Goal: Task Accomplishment & Management: Manage account settings

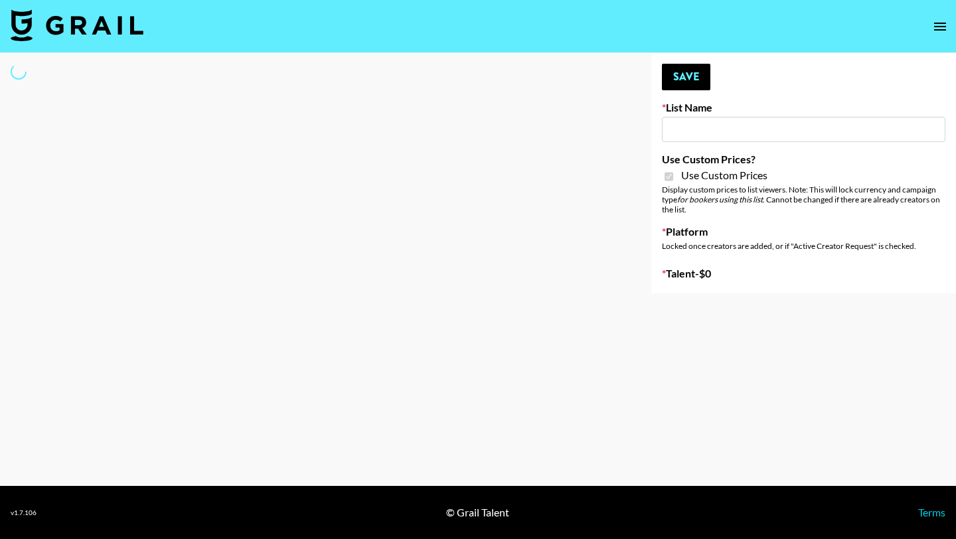
type input "Evry Jewels"
checkbox input "true"
select select "Brand"
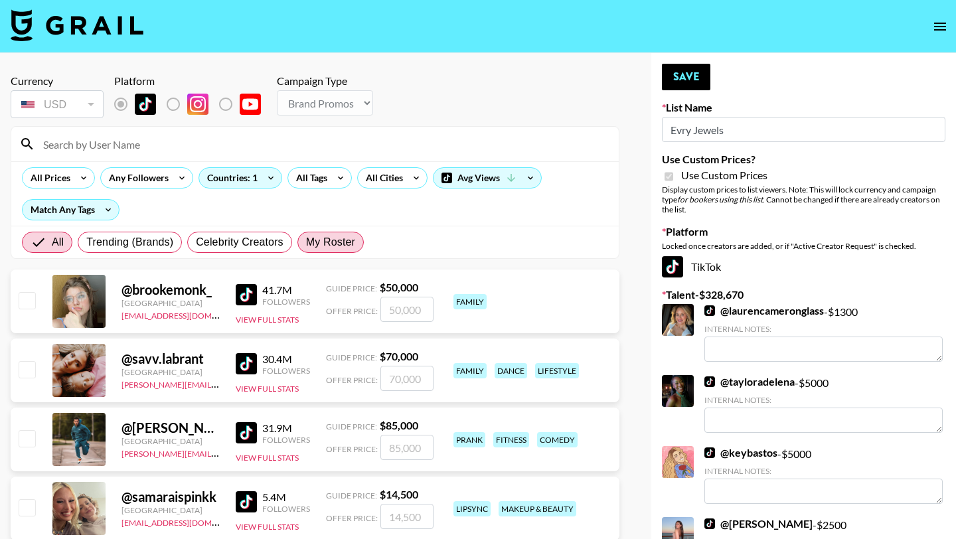
click at [342, 245] on span "My Roster" at bounding box center [330, 242] width 49 height 16
click at [306, 242] on input "My Roster" at bounding box center [306, 242] width 0 height 0
radio input "true"
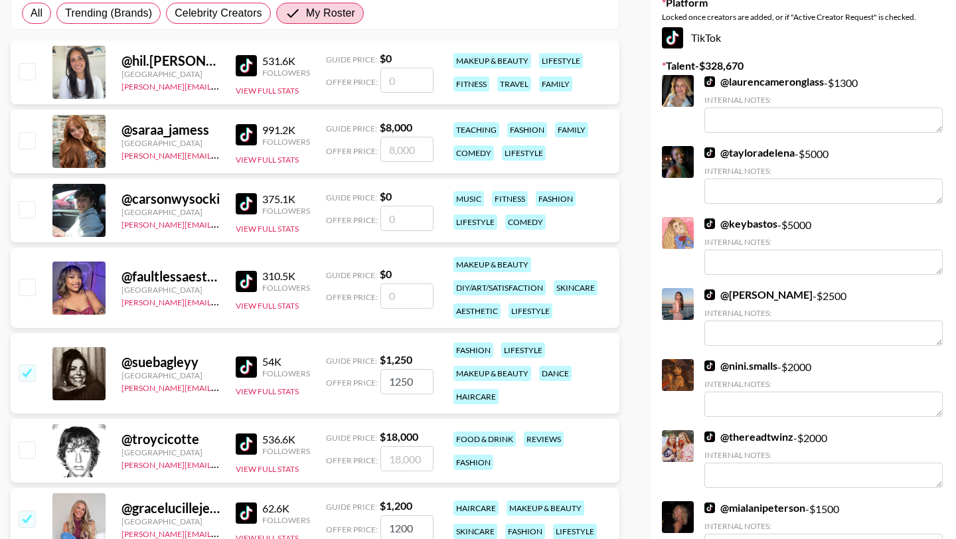
scroll to position [230, 0]
click at [29, 139] on input "checkbox" at bounding box center [27, 139] width 16 height 16
checkbox input "true"
type input "8000"
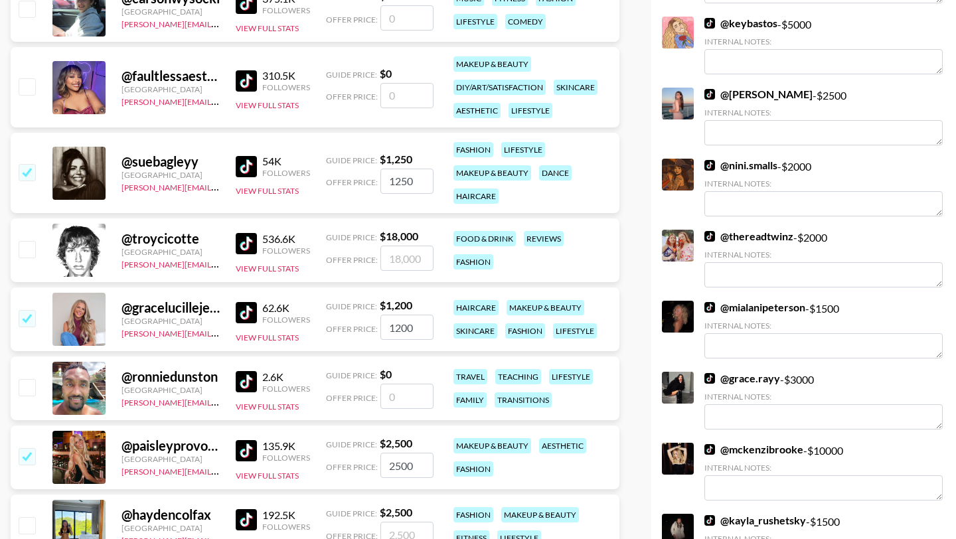
scroll to position [430, 0]
click at [31, 318] on input "checkbox" at bounding box center [27, 317] width 16 height 16
checkbox input "false"
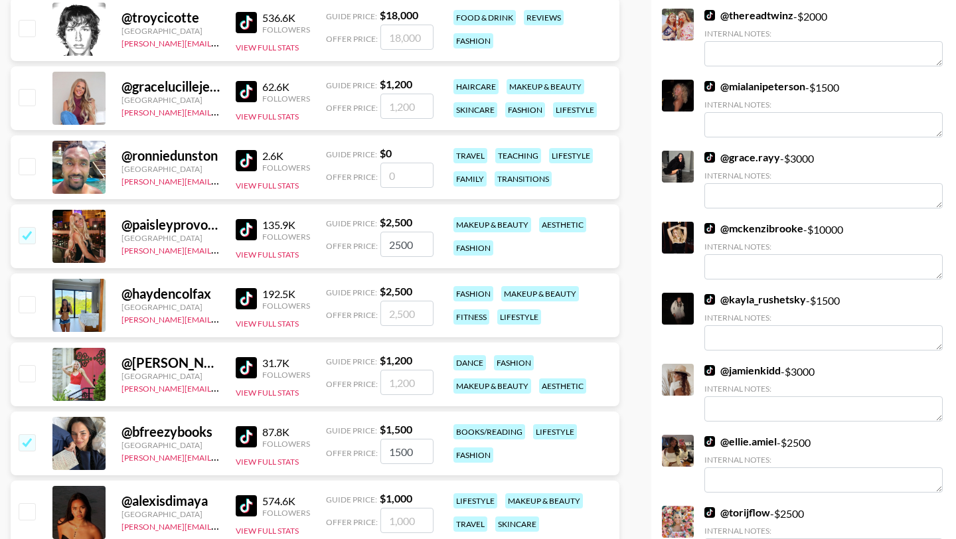
scroll to position [652, 0]
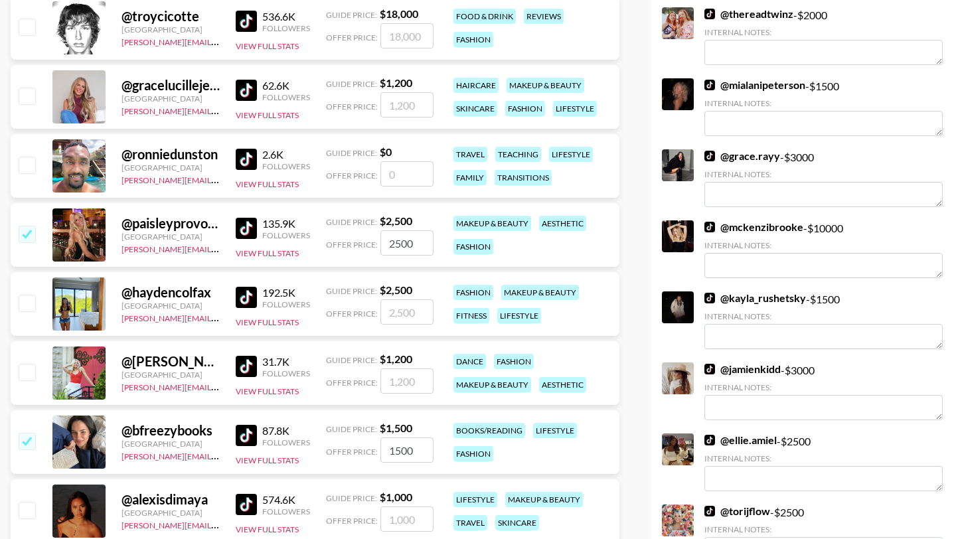
click at [21, 311] on input "checkbox" at bounding box center [27, 303] width 16 height 16
checkbox input "true"
type input "2500"
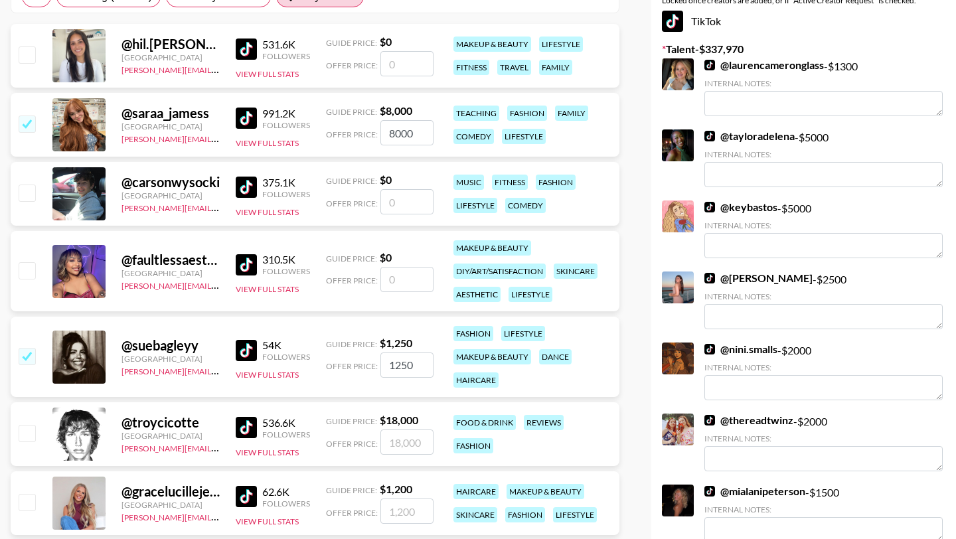
scroll to position [0, 0]
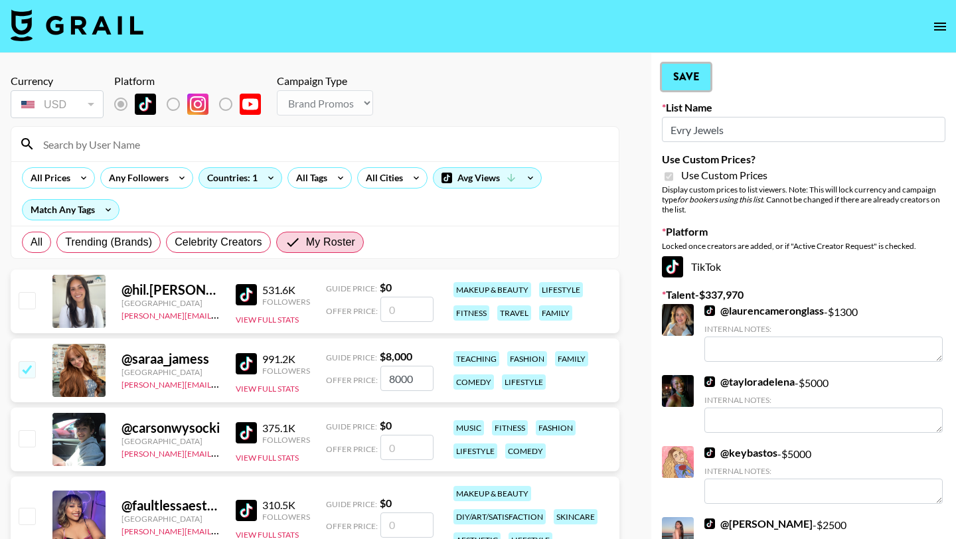
click at [668, 82] on button "Save" at bounding box center [686, 77] width 48 height 27
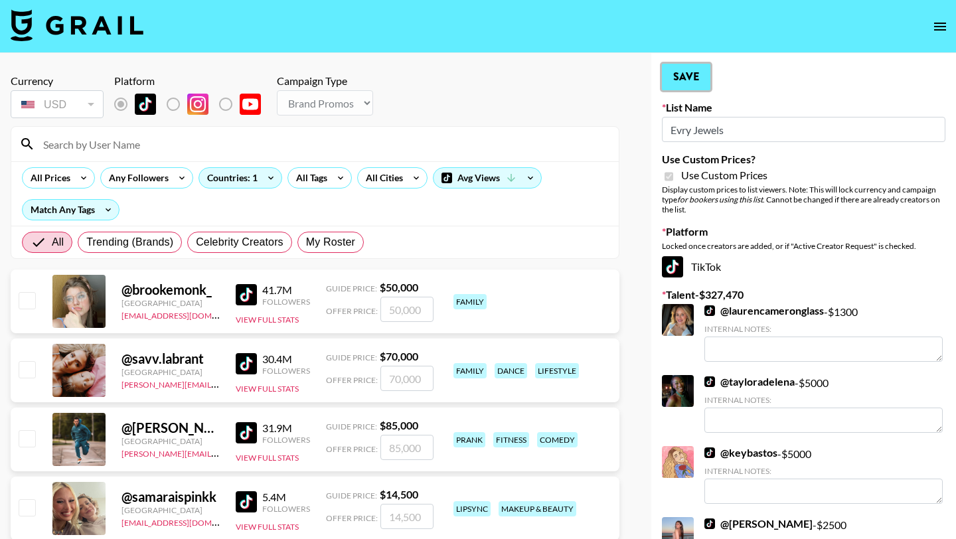
radio input "true"
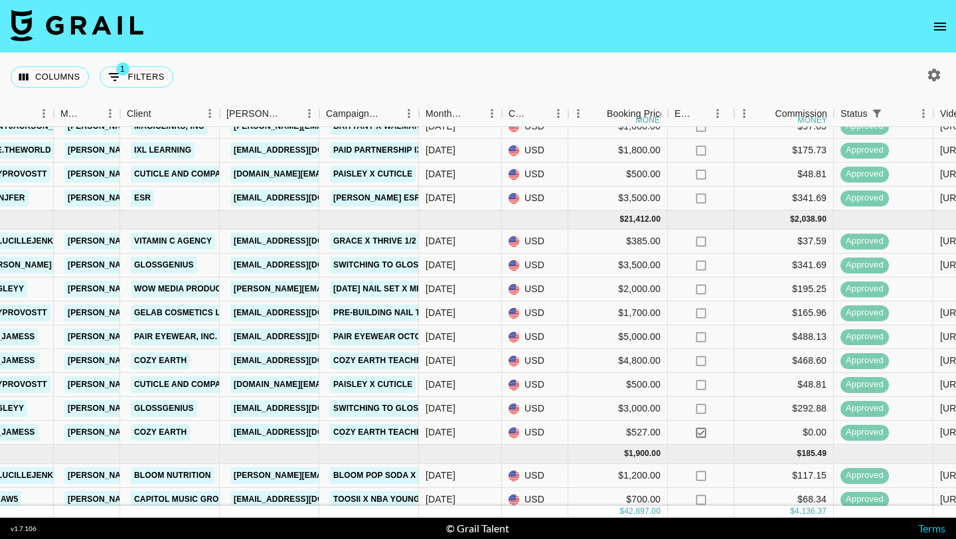
scroll to position [319, 321]
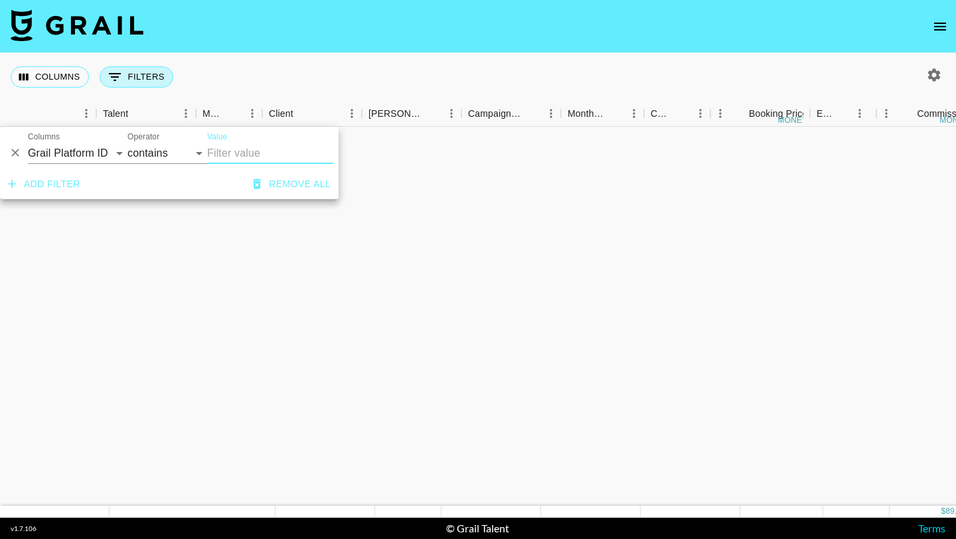
scroll to position [835, 179]
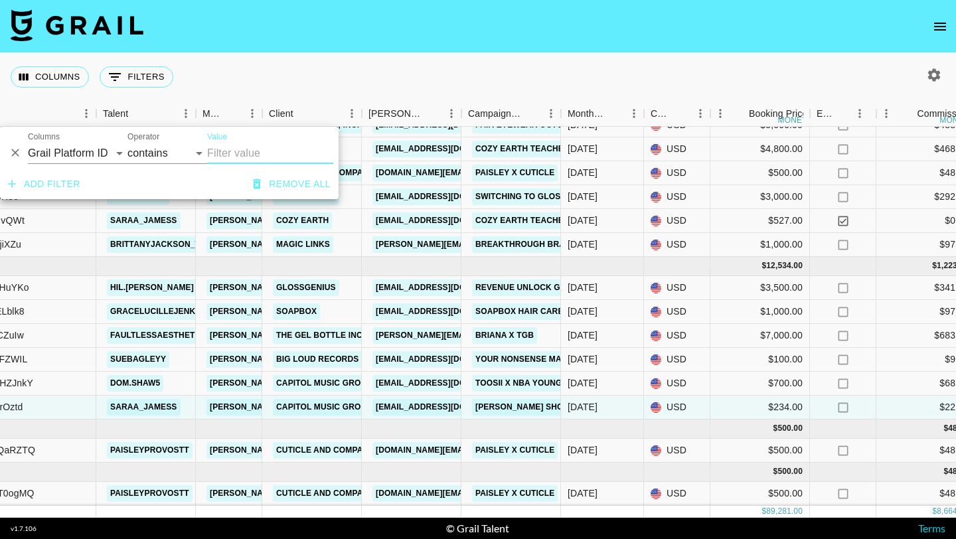
click at [307, 68] on div "Columns 0 Filters + Booking" at bounding box center [478, 77] width 956 height 48
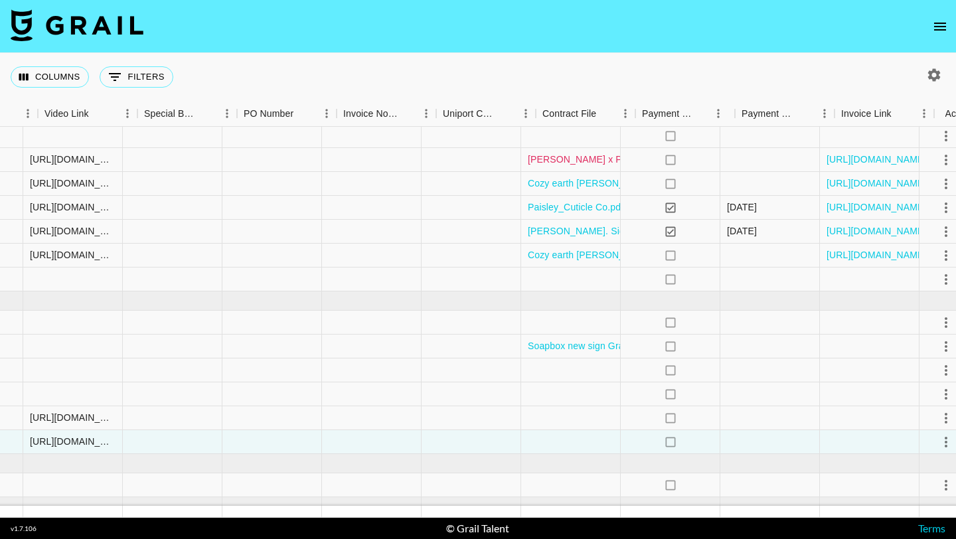
scroll to position [801, 1248]
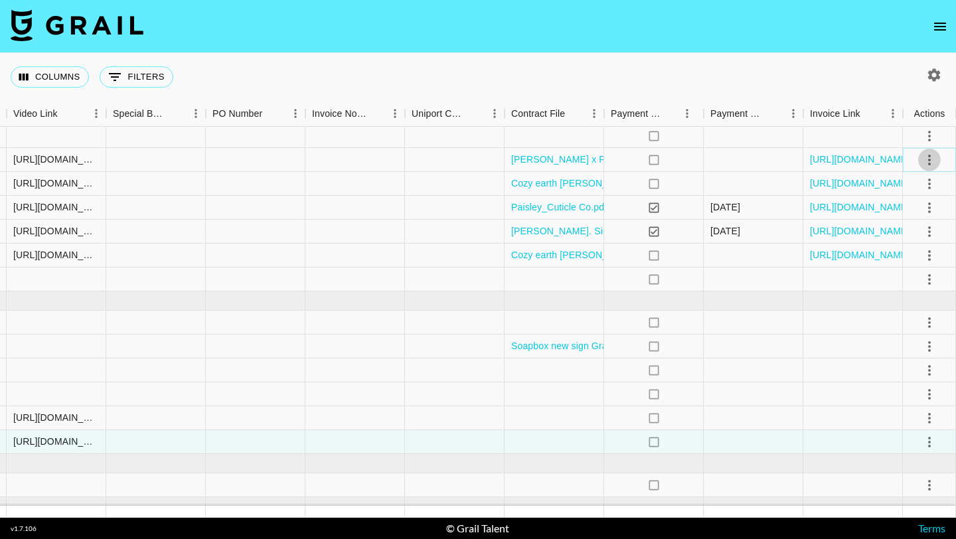
click at [934, 161] on icon "select merge strategy" at bounding box center [929, 160] width 16 height 16
click at [932, 160] on icon "select merge strategy" at bounding box center [929, 160] width 16 height 16
click at [932, 161] on icon "select merge strategy" at bounding box center [929, 160] width 16 height 16
click at [929, 162] on icon "select merge strategy" at bounding box center [929, 160] width 16 height 16
click at [405, 152] on div at bounding box center [455, 160] width 100 height 24
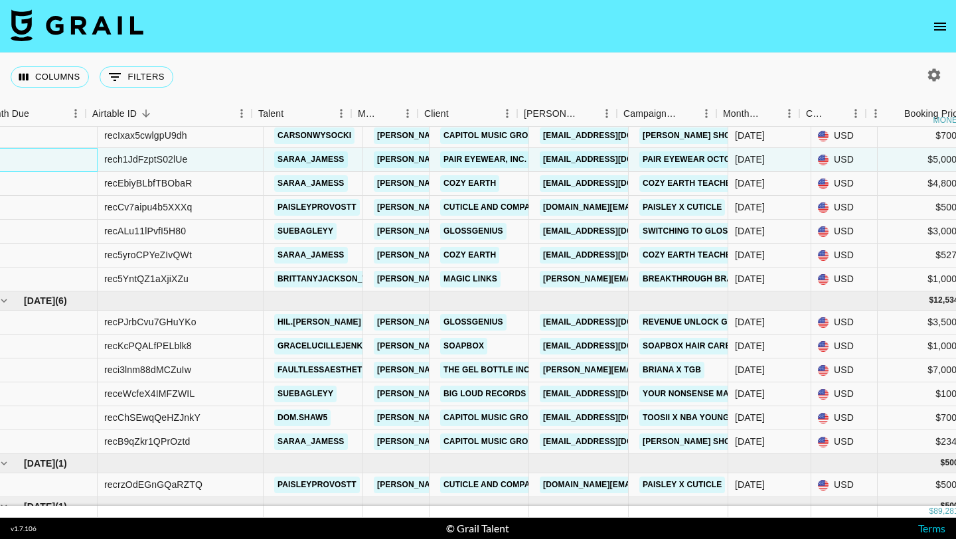
scroll to position [801, 0]
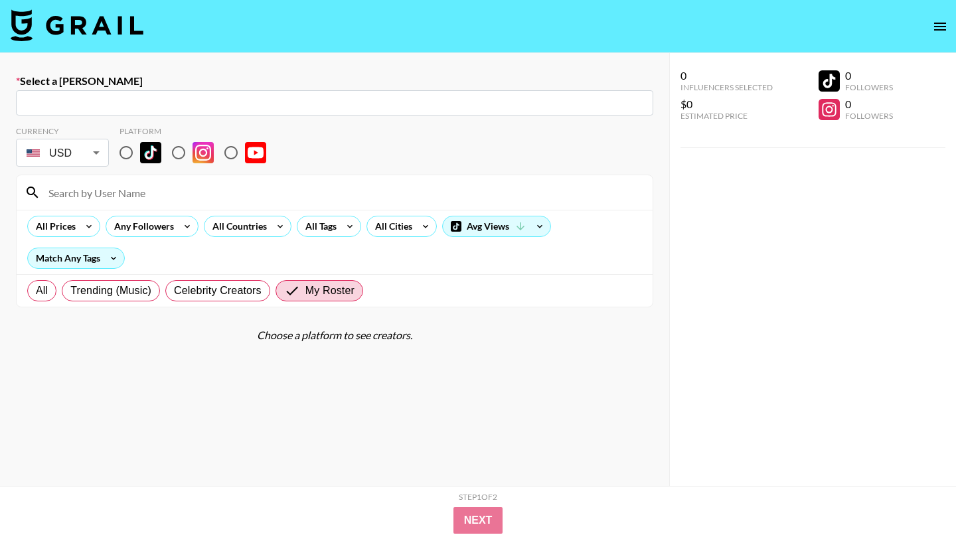
click at [114, 40] on link at bounding box center [77, 26] width 133 height 35
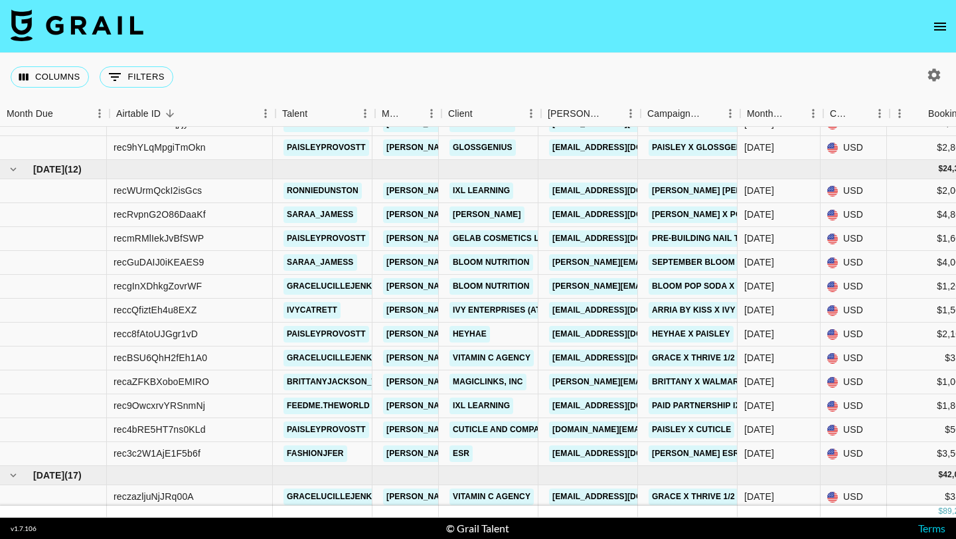
scroll to position [201, 0]
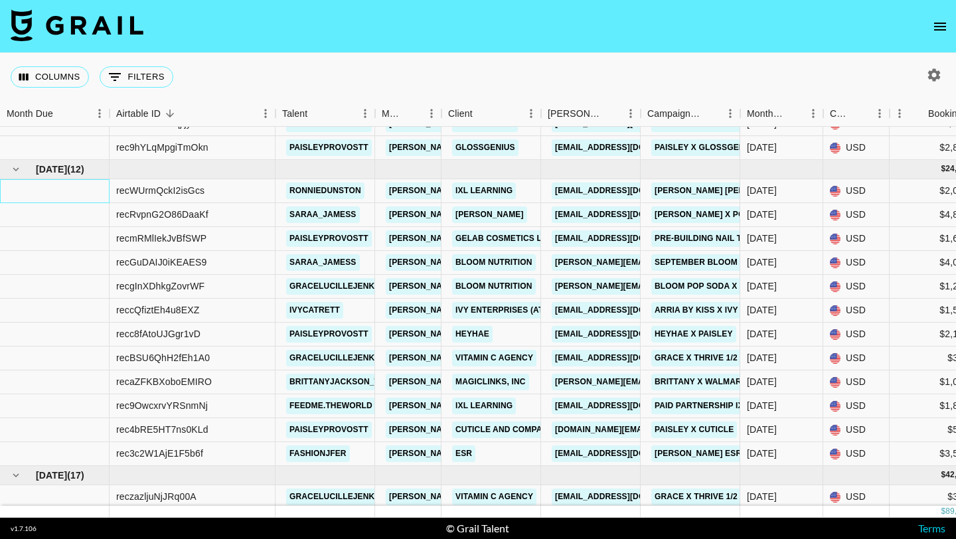
click at [86, 190] on div at bounding box center [54, 191] width 109 height 24
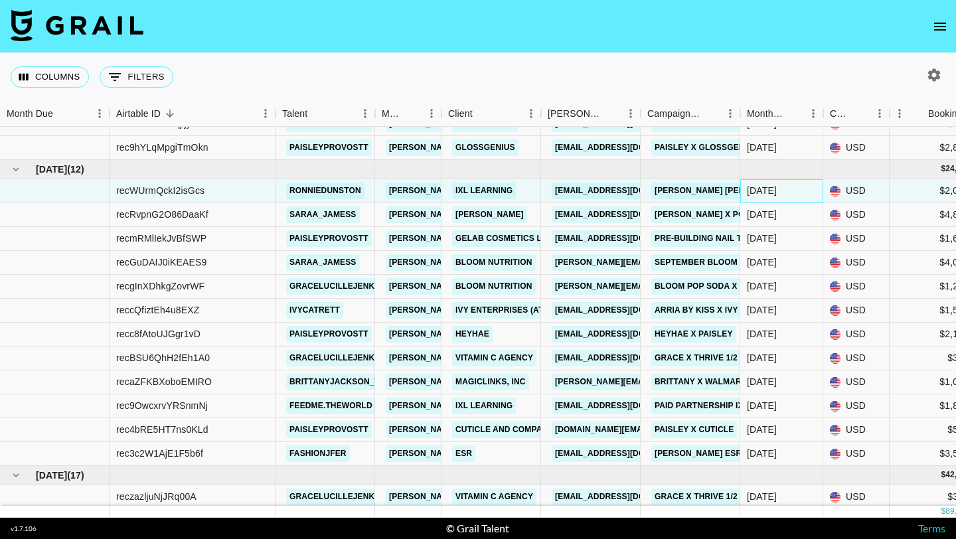
click at [782, 189] on div "Aug '25" at bounding box center [781, 191] width 83 height 24
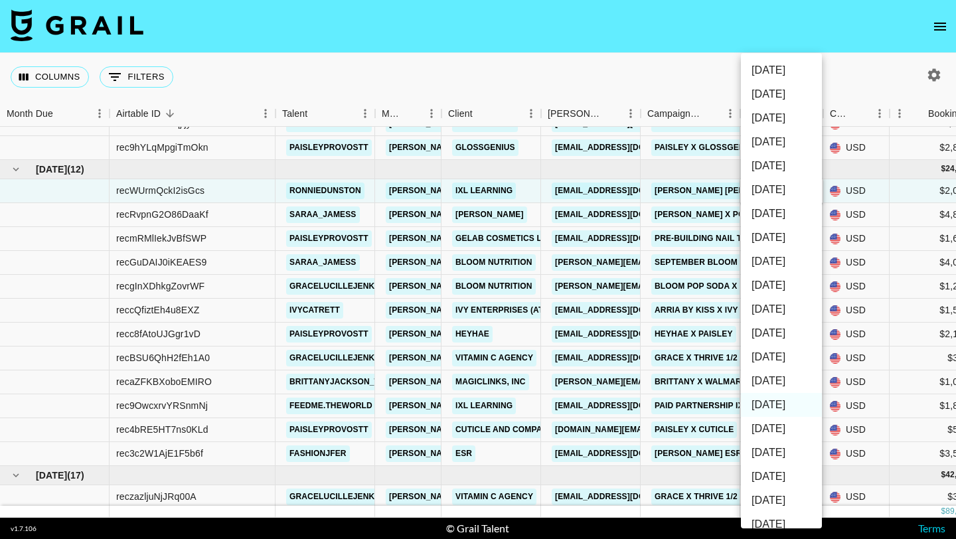
click at [780, 358] on li "Oct '25" at bounding box center [781, 357] width 81 height 24
type input "Oct '25"
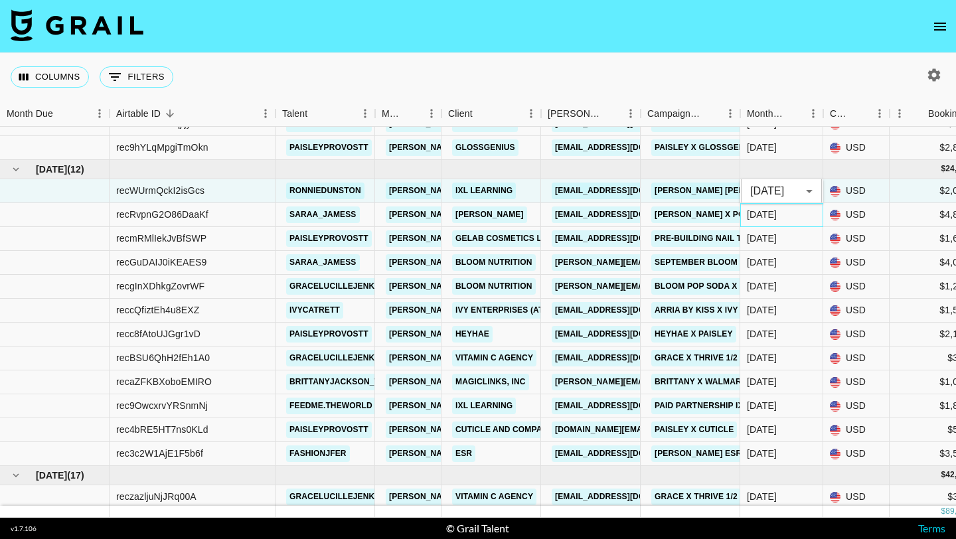
click at [779, 218] on div "Aug '25" at bounding box center [781, 215] width 83 height 24
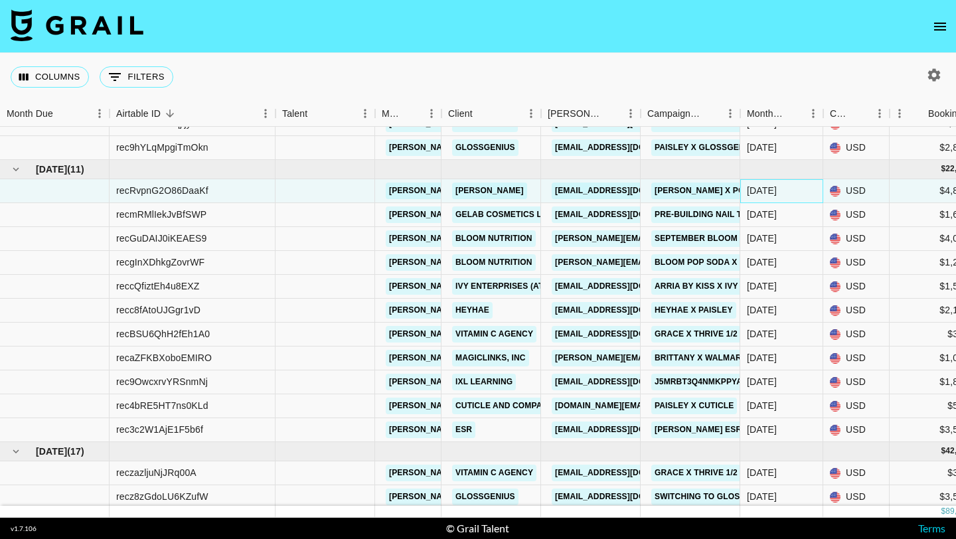
click at [781, 192] on div "Aug '25" at bounding box center [781, 191] width 83 height 24
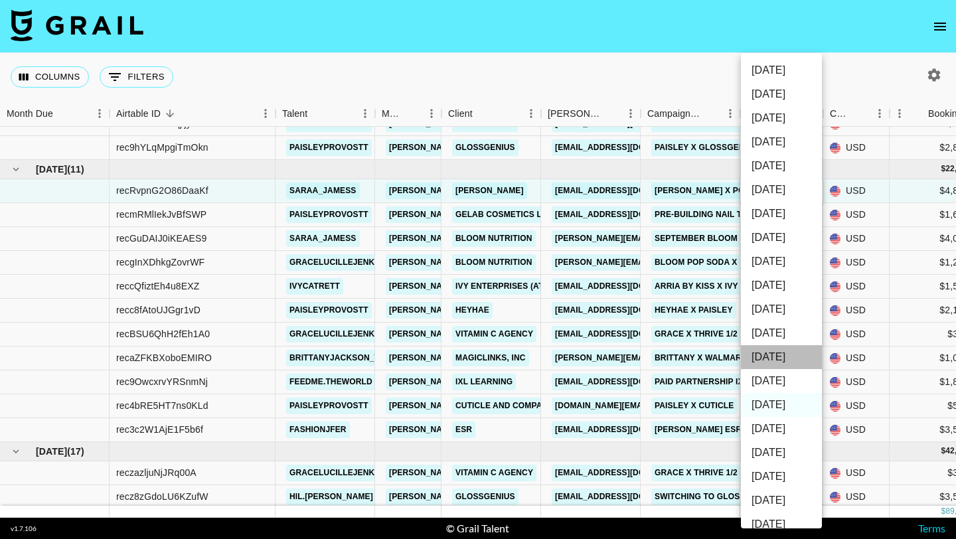
click at [776, 356] on li "Oct '25" at bounding box center [781, 357] width 81 height 24
type input "Oct '25"
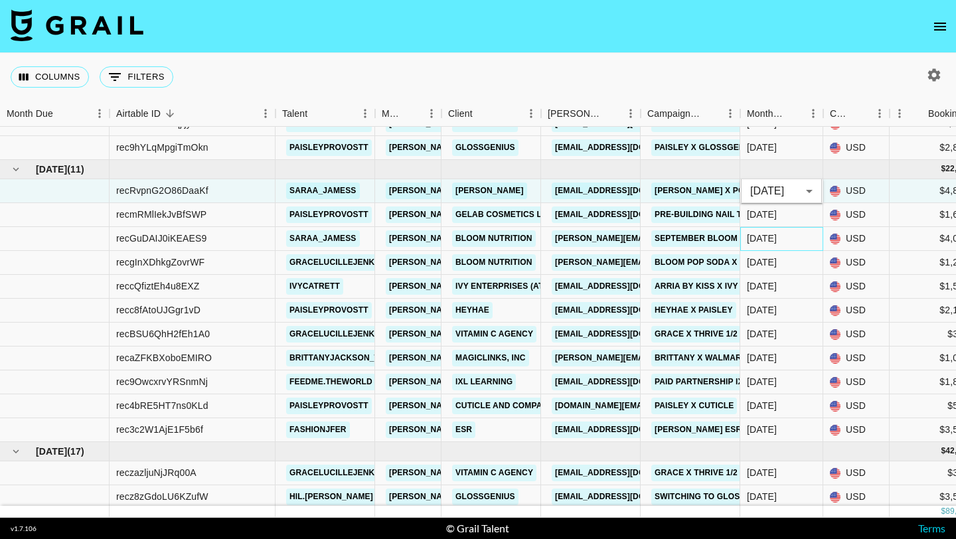
click at [780, 232] on div "Aug '25" at bounding box center [781, 239] width 83 height 24
click at [782, 251] on div "Aug '25" at bounding box center [781, 263] width 83 height 24
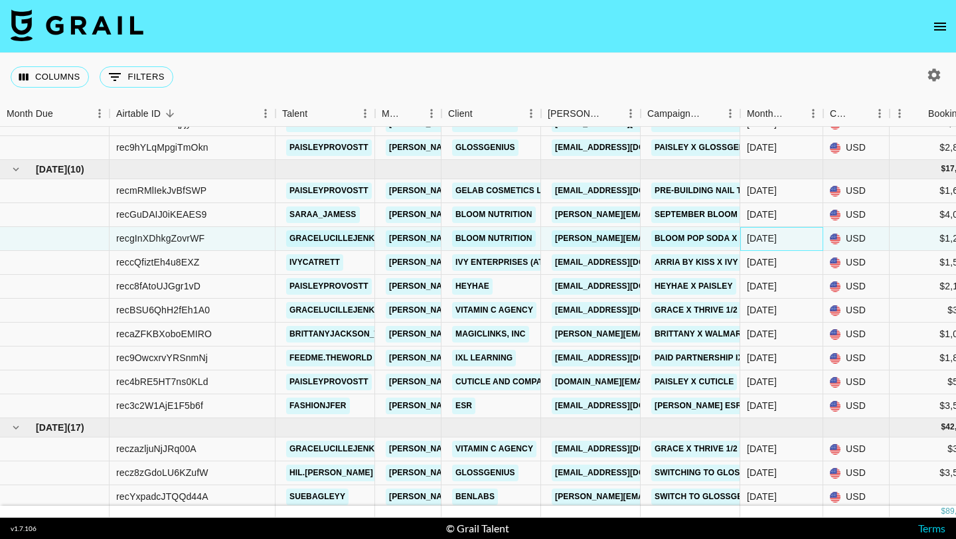
click at [782, 239] on div "Aug '25" at bounding box center [781, 239] width 83 height 24
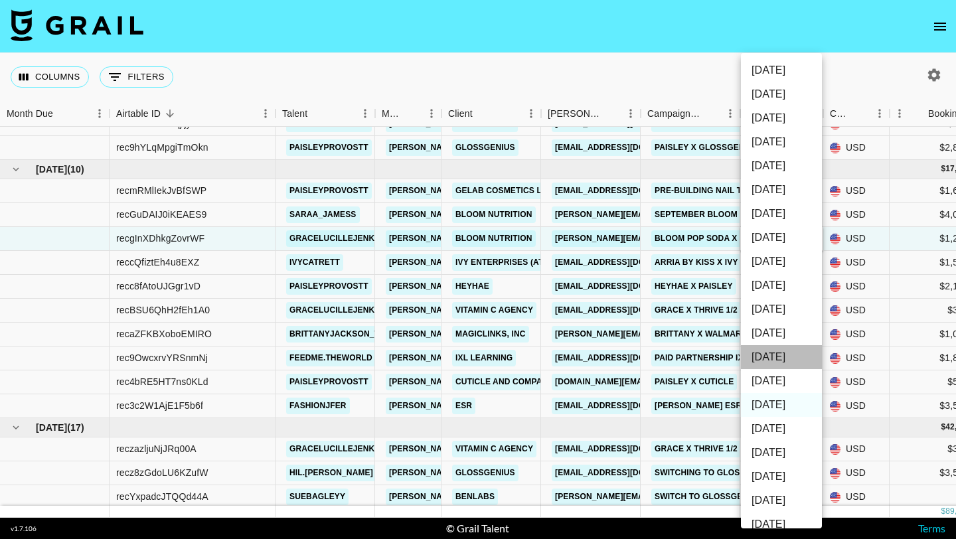
click at [777, 355] on li "Oct '25" at bounding box center [781, 357] width 81 height 24
type input "Oct '25"
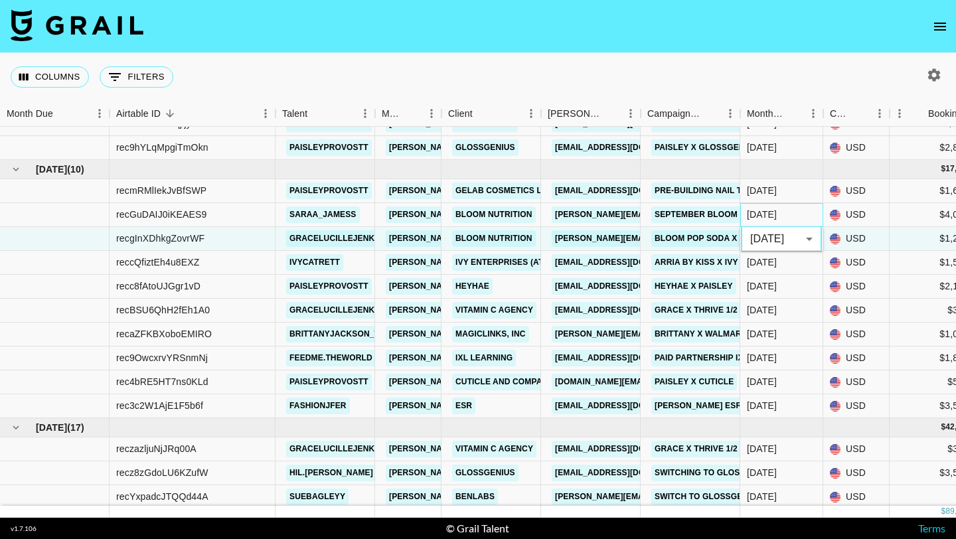
click at [778, 216] on div "Aug '25" at bounding box center [781, 215] width 83 height 24
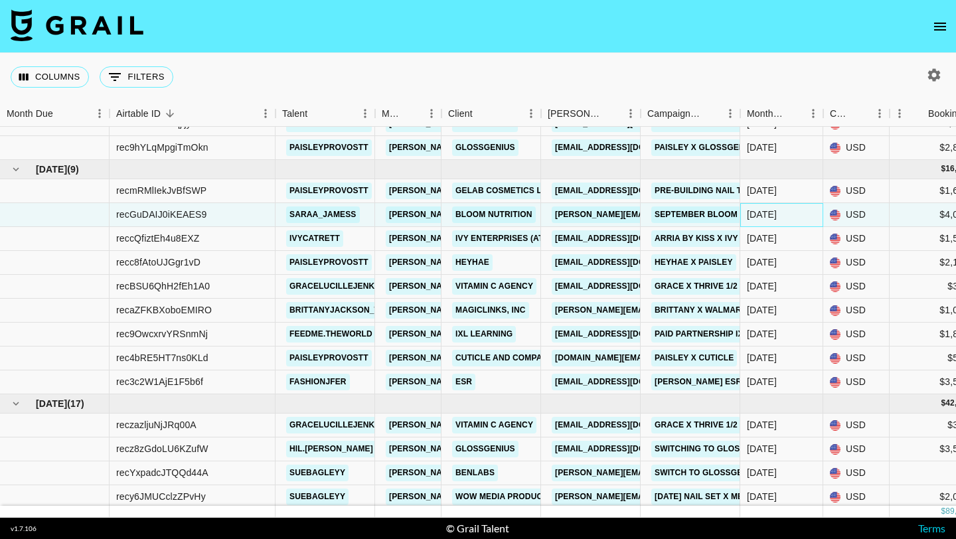
click at [776, 217] on div "Aug '25" at bounding box center [762, 214] width 30 height 13
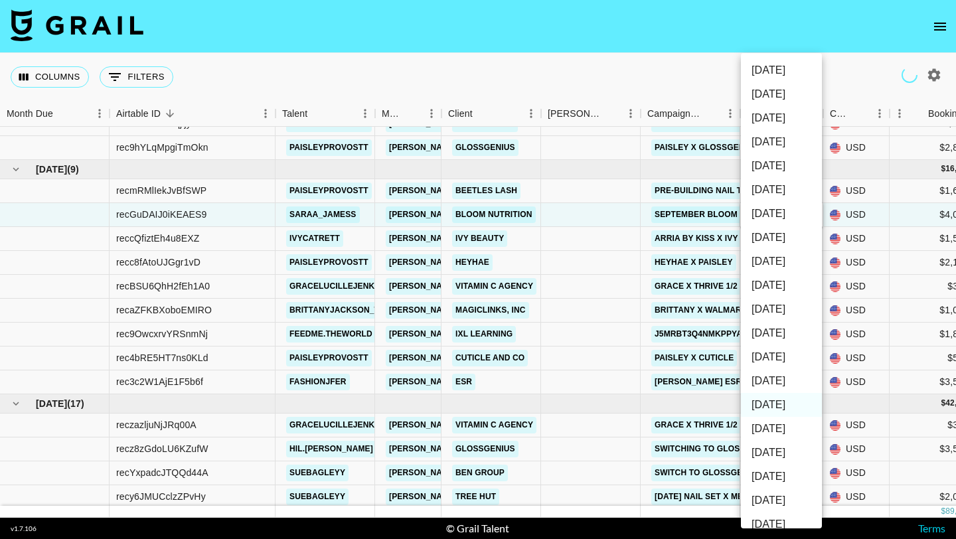
click at [775, 355] on li "Oct '25" at bounding box center [781, 357] width 81 height 24
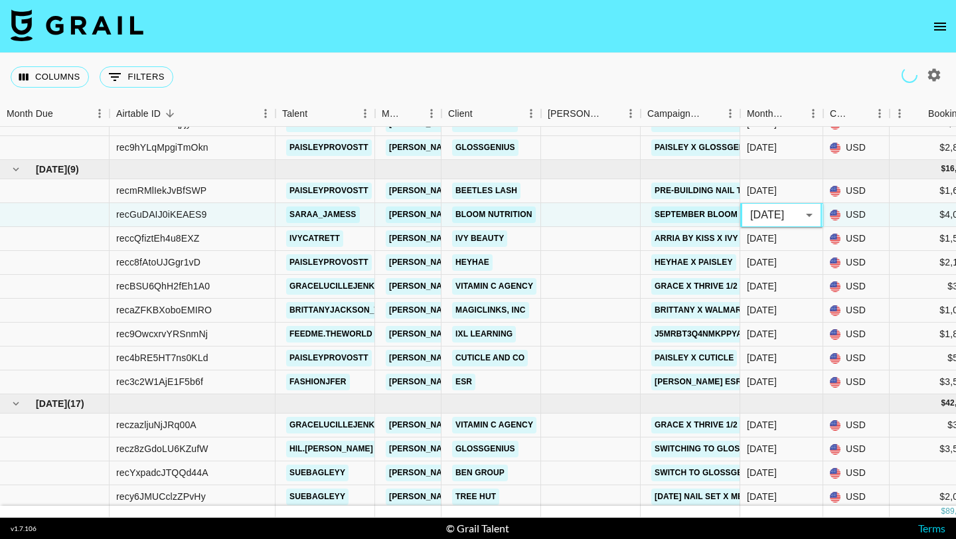
type input "Oct '25"
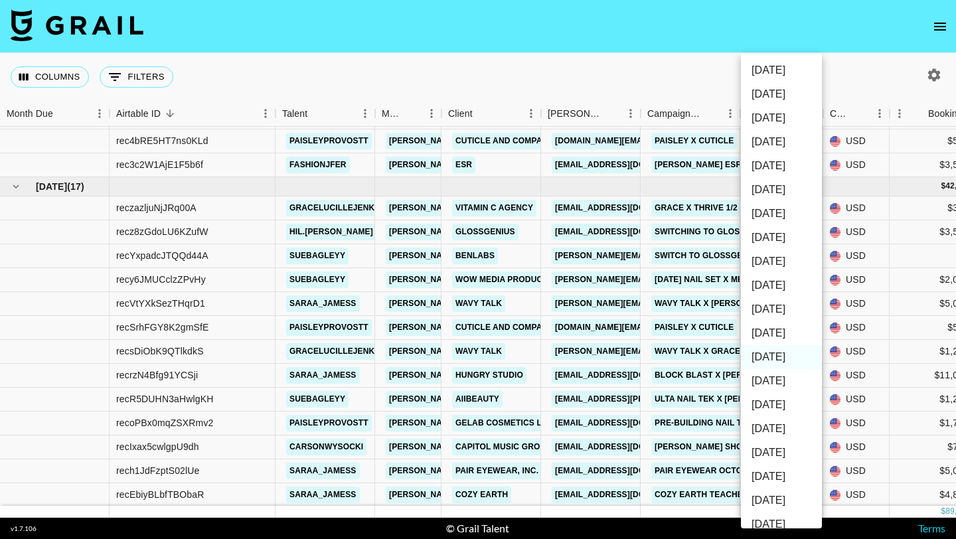
scroll to position [428, 0]
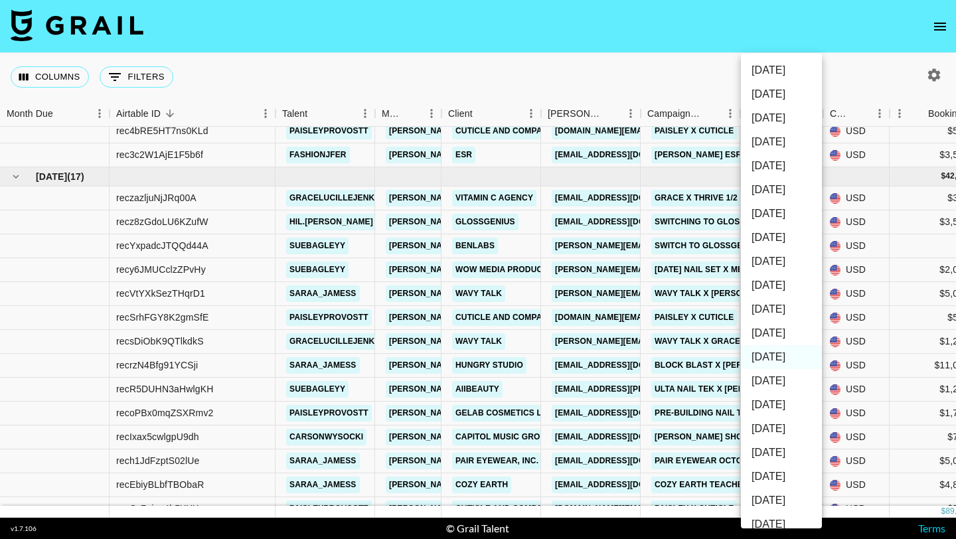
click at [703, 230] on div at bounding box center [478, 269] width 956 height 539
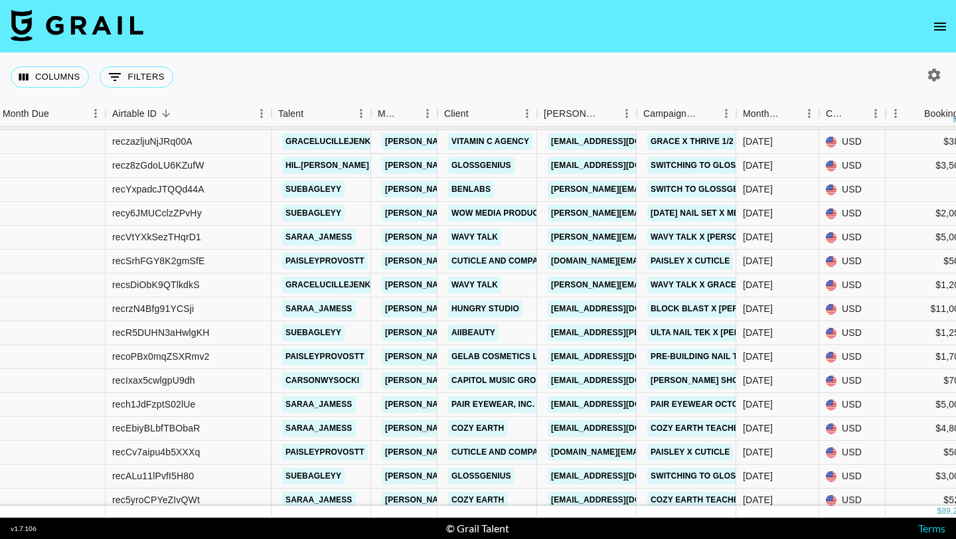
scroll to position [461, 4]
click at [761, 232] on div "Sep '25" at bounding box center [758, 236] width 30 height 13
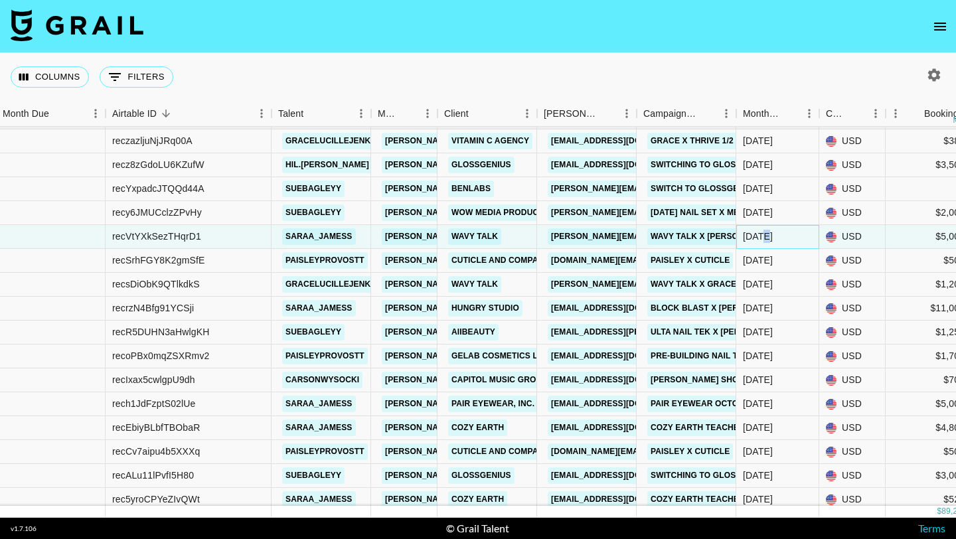
click at [761, 232] on div "Sep '25" at bounding box center [758, 236] width 30 height 13
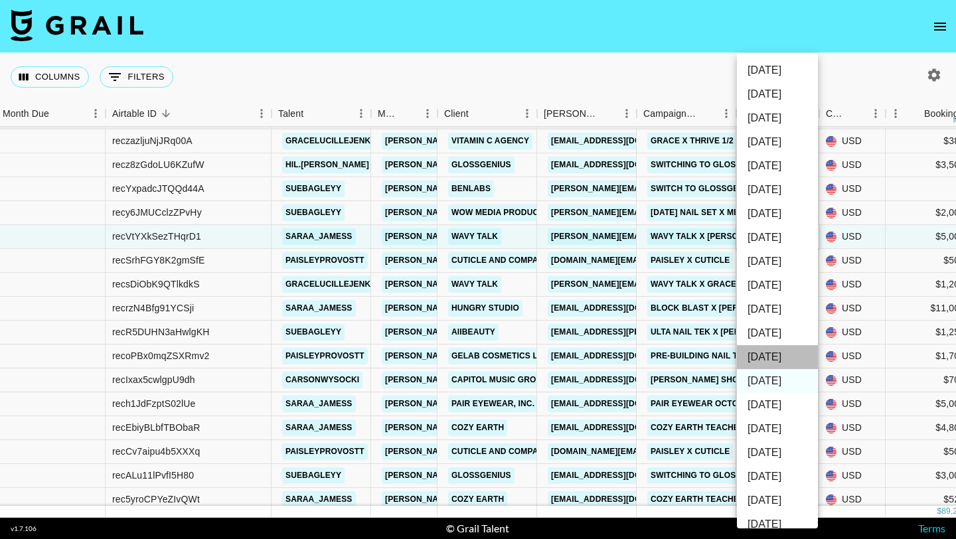
click at [770, 356] on li "Oct '25" at bounding box center [777, 357] width 81 height 24
type input "Oct '25"
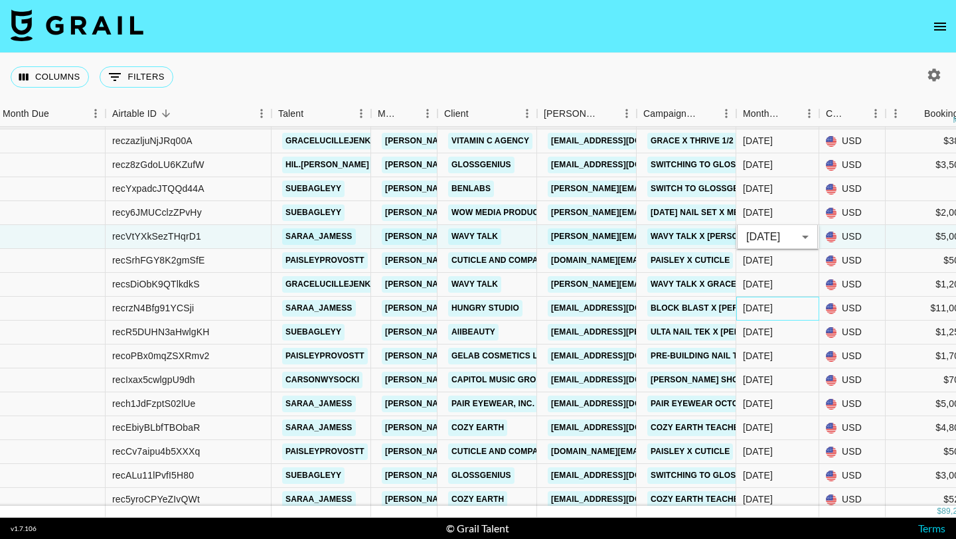
click at [755, 315] on div "Sep '25" at bounding box center [777, 309] width 83 height 24
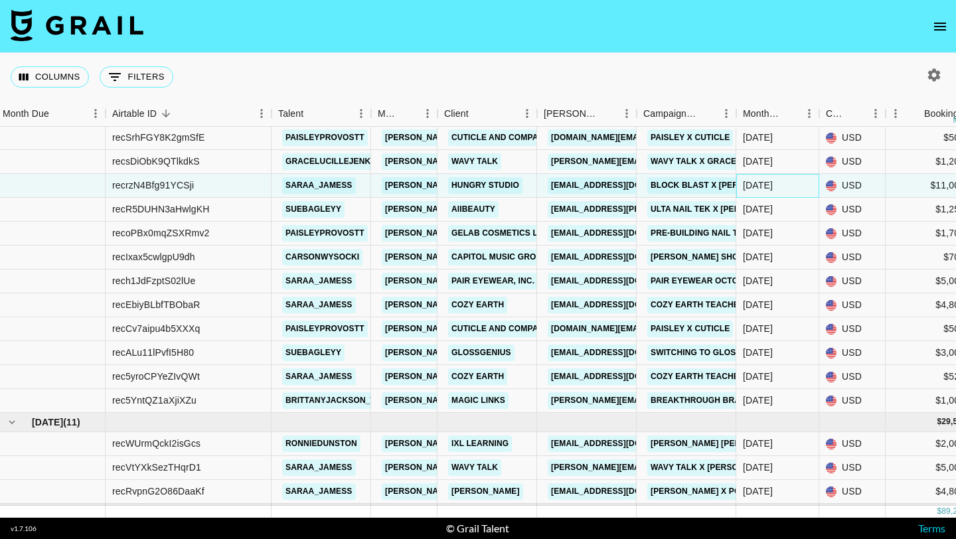
scroll to position [561, 4]
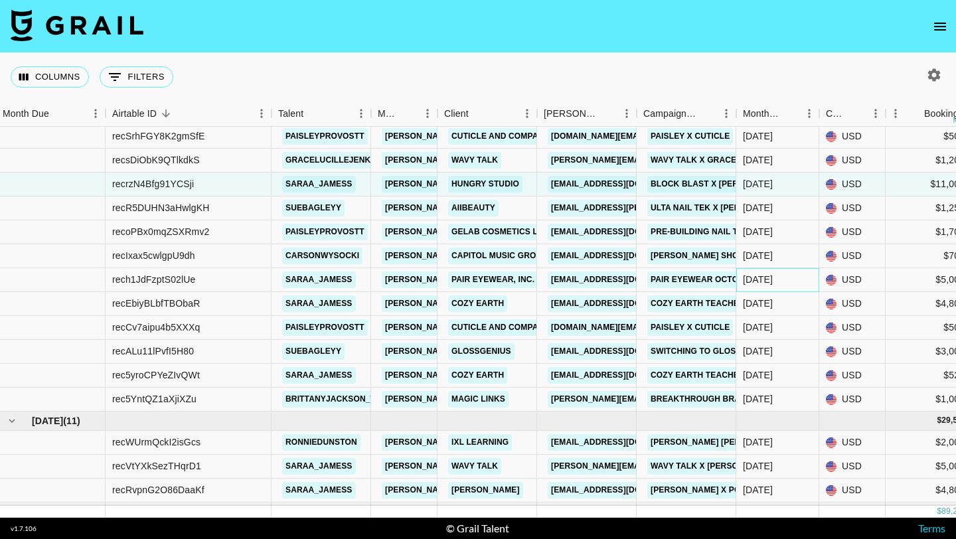
click at [798, 281] on div "Sep '25" at bounding box center [777, 280] width 83 height 24
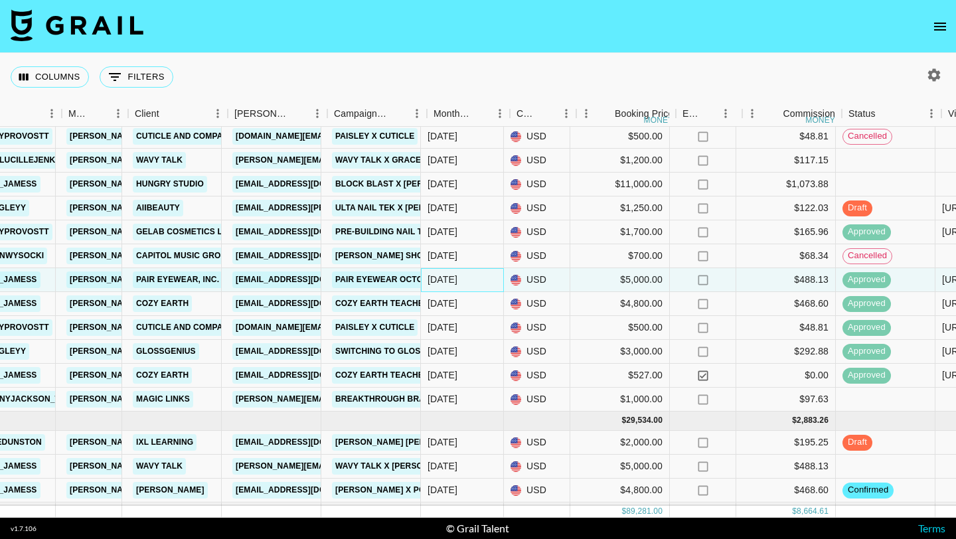
scroll to position [561, 312]
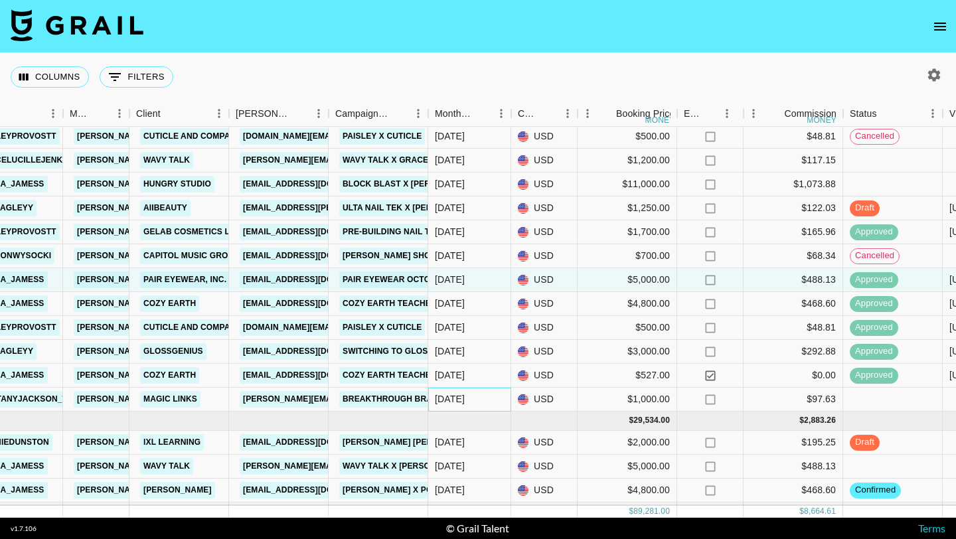
click at [467, 398] on div "Sep '25" at bounding box center [469, 400] width 83 height 24
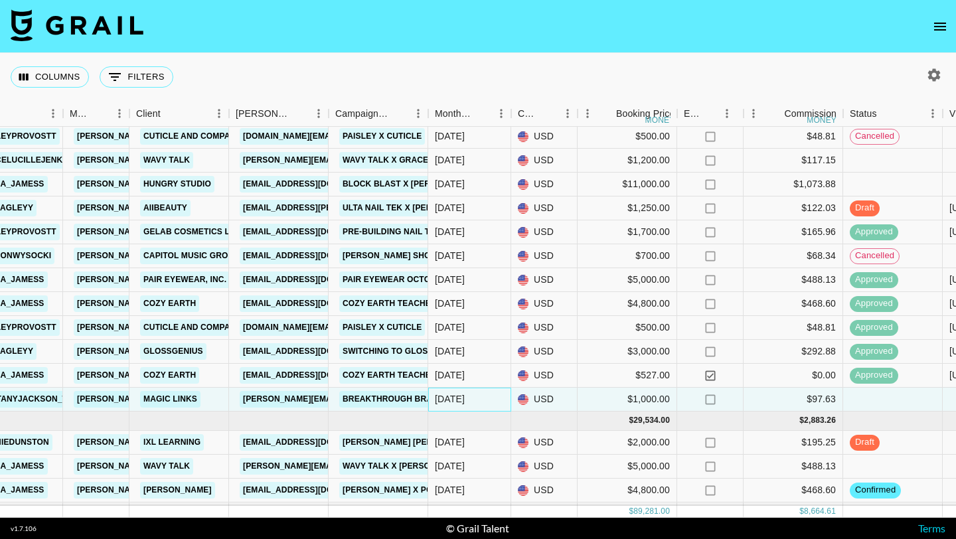
click at [467, 398] on div "Sep '25" at bounding box center [469, 400] width 83 height 24
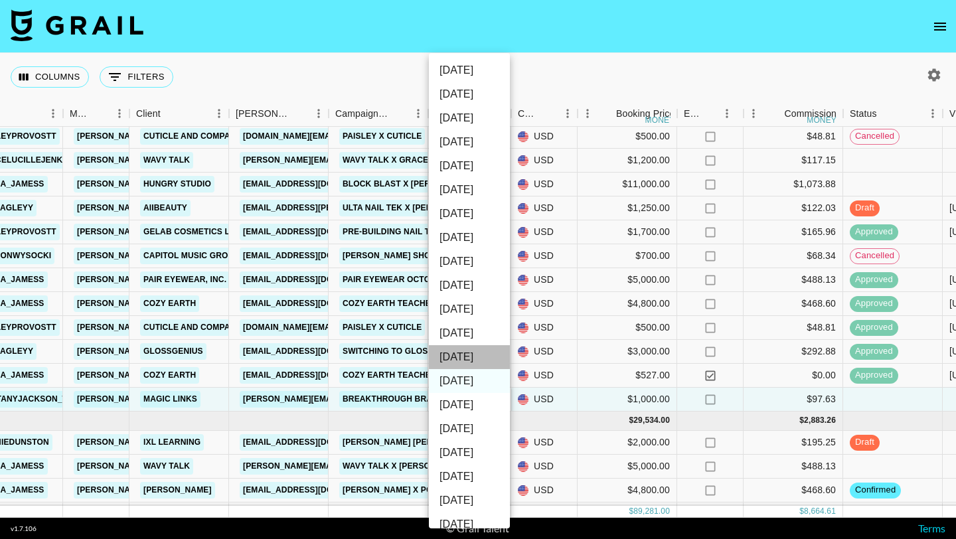
click at [479, 354] on li "Oct '25" at bounding box center [469, 357] width 81 height 24
type input "Oct '25"
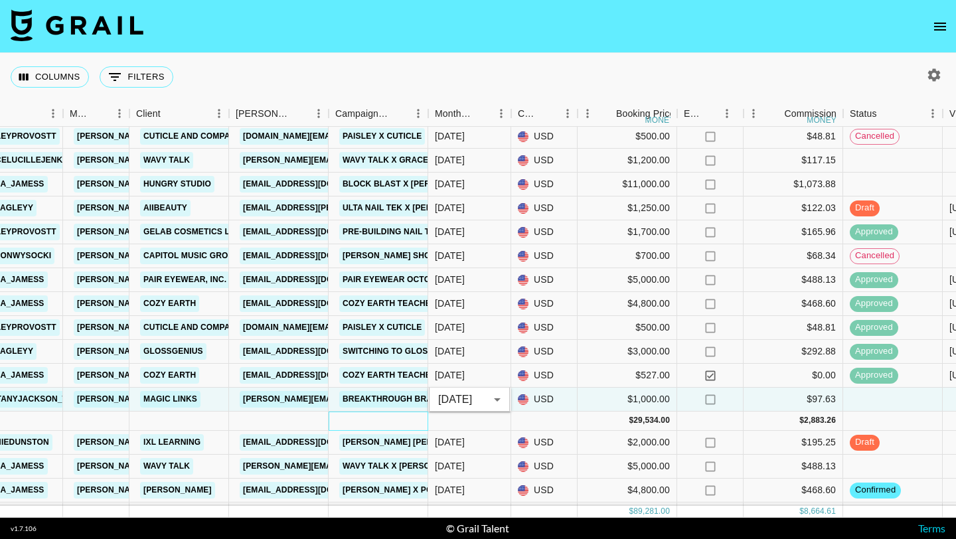
click at [386, 419] on div at bounding box center [378, 420] width 100 height 19
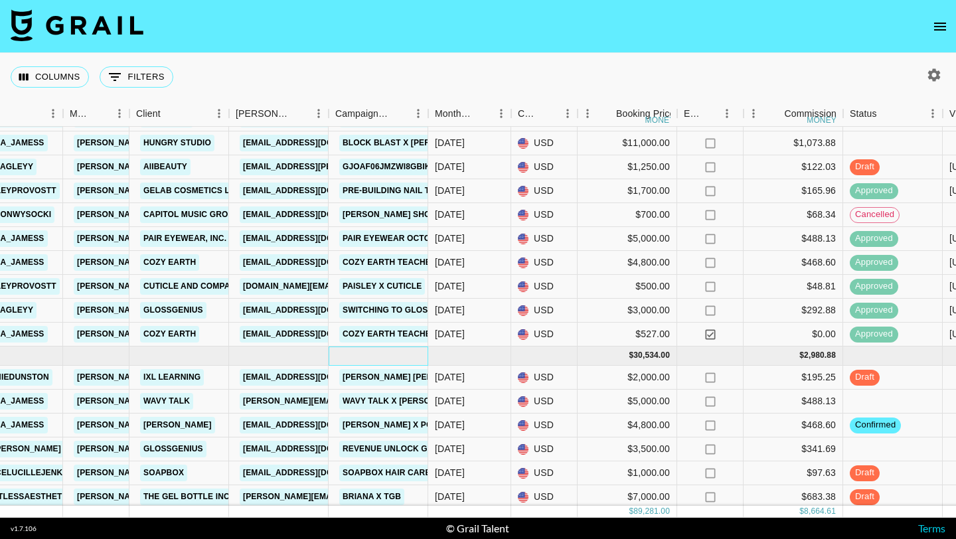
scroll to position [638, 312]
